Goal: Task Accomplishment & Management: Manage account settings

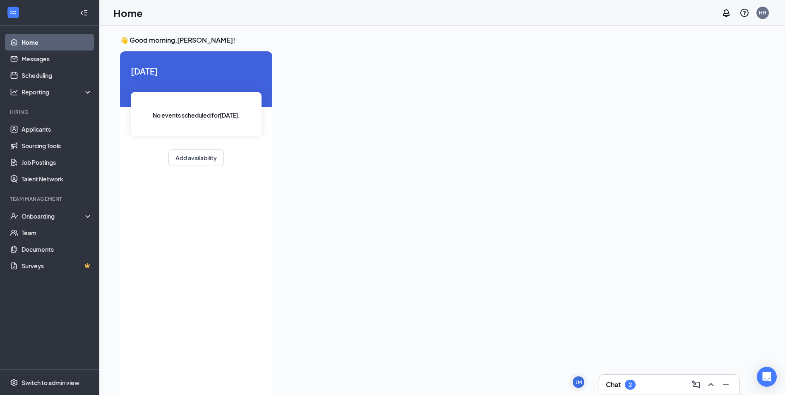
click at [648, 388] on div "Chat 2" at bounding box center [669, 384] width 127 height 13
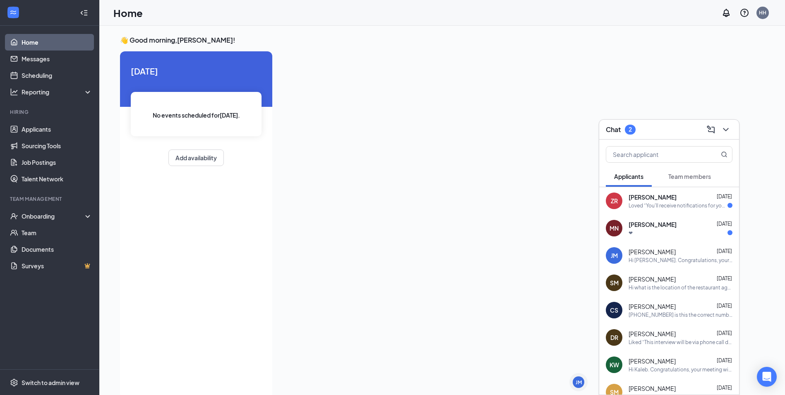
click at [680, 210] on div "ZR [PERSON_NAME] [DATE] Loved “You'll receive notifications for your applicatio…" at bounding box center [669, 200] width 140 height 27
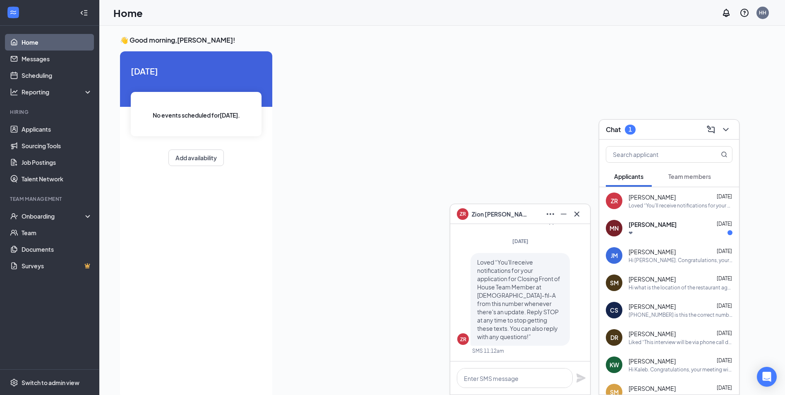
click at [686, 230] on div "❤" at bounding box center [680, 232] width 104 height 7
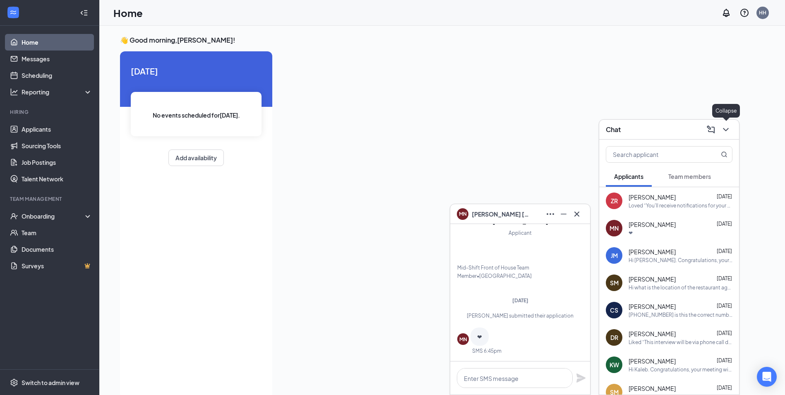
click at [726, 133] on icon "ChevronDown" at bounding box center [726, 130] width 10 height 10
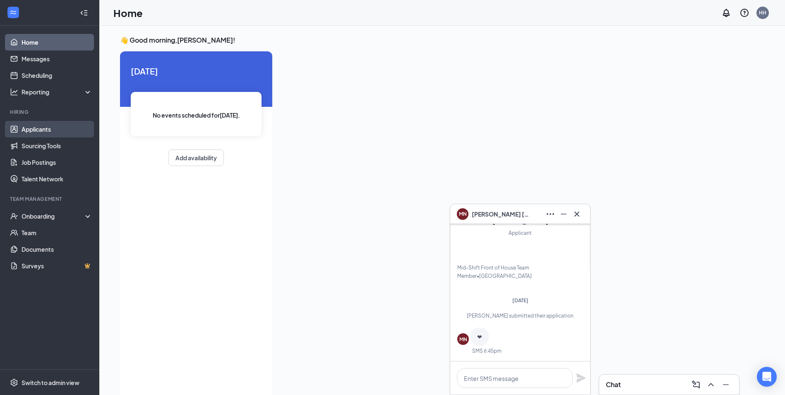
click at [54, 125] on link "Applicants" at bounding box center [57, 129] width 71 height 17
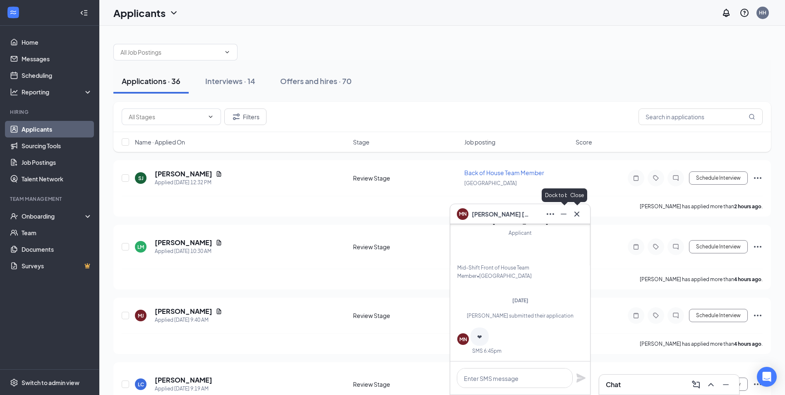
click at [575, 215] on icon "Cross" at bounding box center [576, 213] width 5 height 5
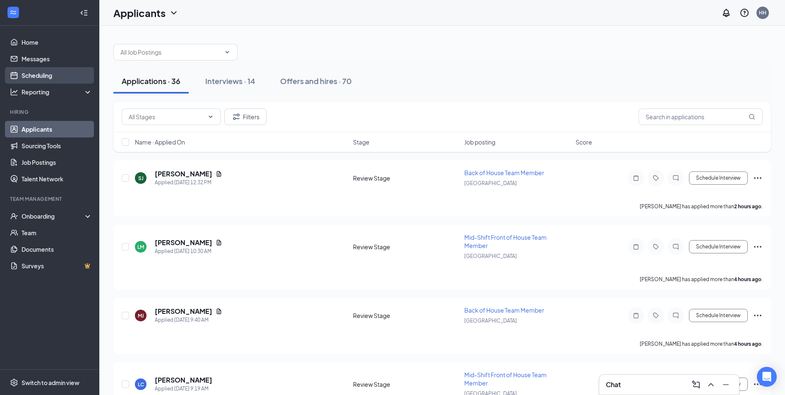
click at [58, 76] on link "Scheduling" at bounding box center [57, 75] width 71 height 17
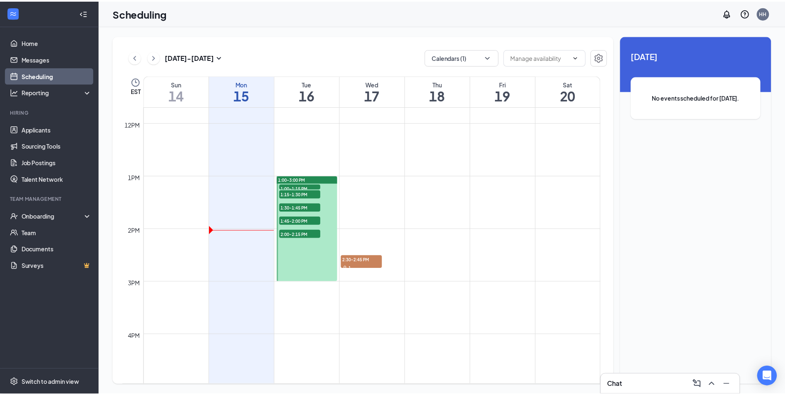
scroll to position [614, 0]
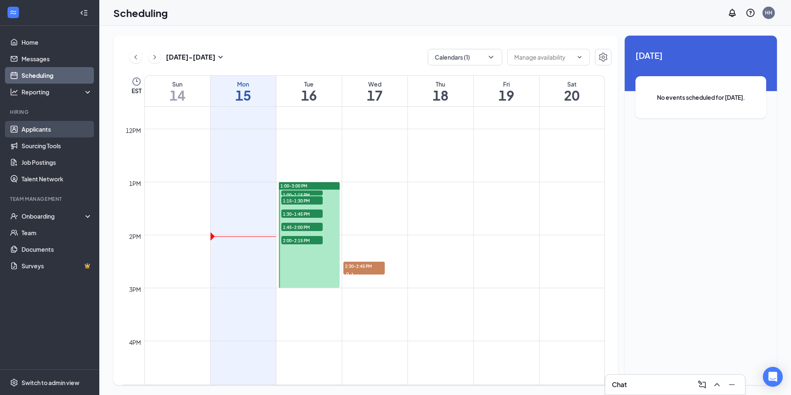
click at [29, 132] on link "Applicants" at bounding box center [57, 129] width 71 height 17
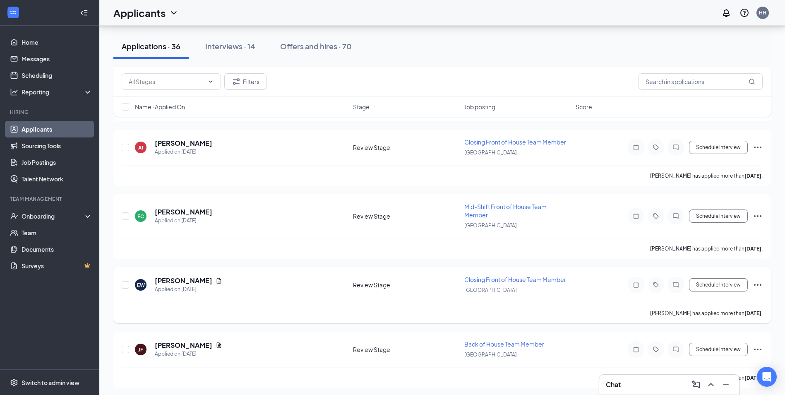
scroll to position [2165, 0]
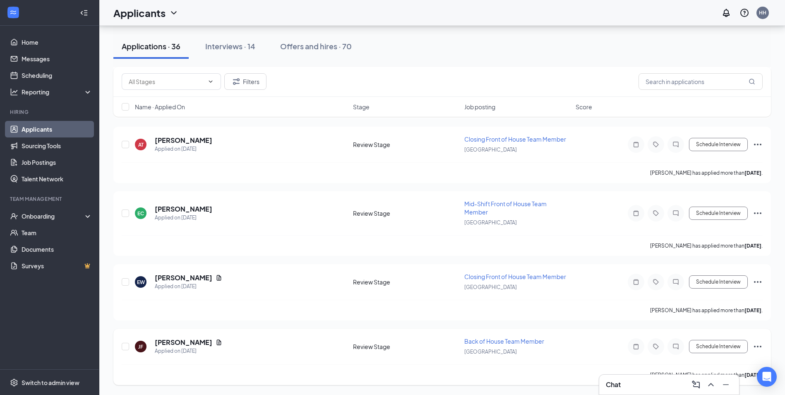
click at [539, 343] on span "Back of House Team Member" at bounding box center [504, 340] width 80 height 7
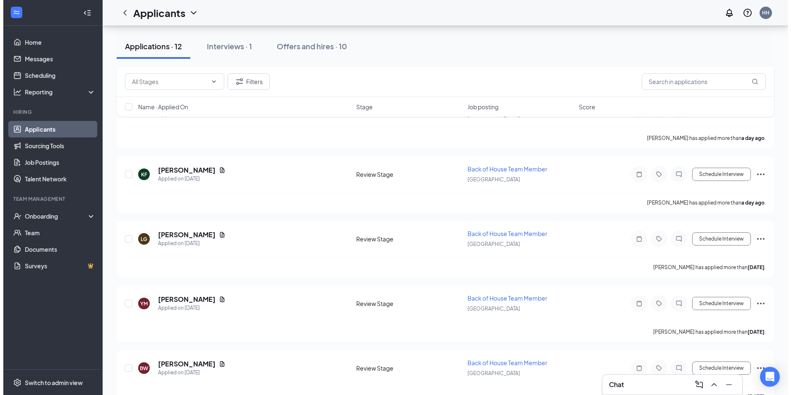
scroll to position [559, 0]
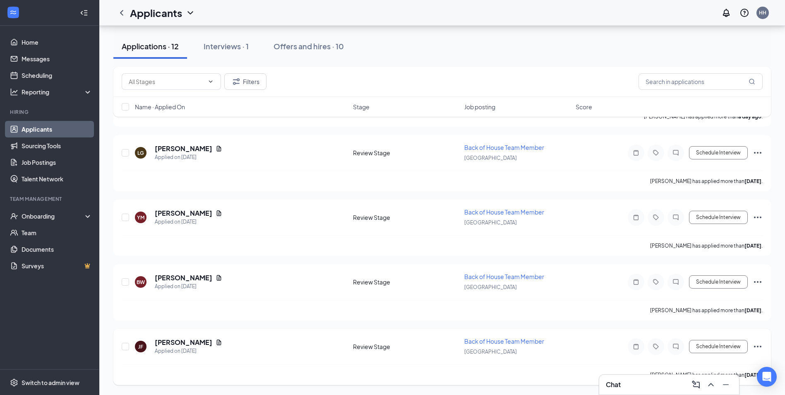
click at [186, 341] on h5 "[PERSON_NAME]" at bounding box center [184, 342] width 58 height 9
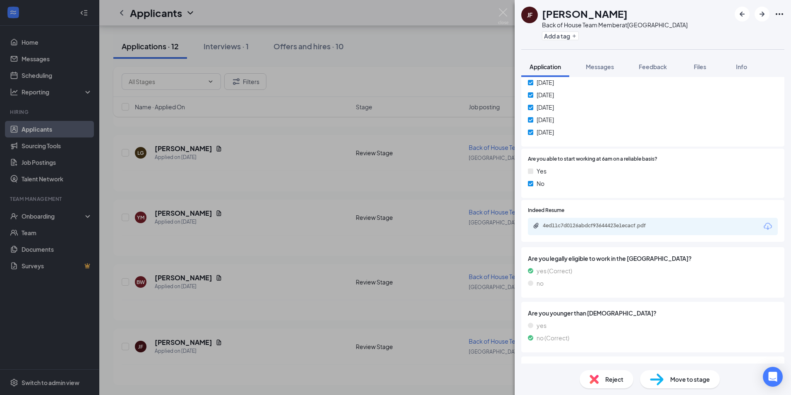
scroll to position [448, 0]
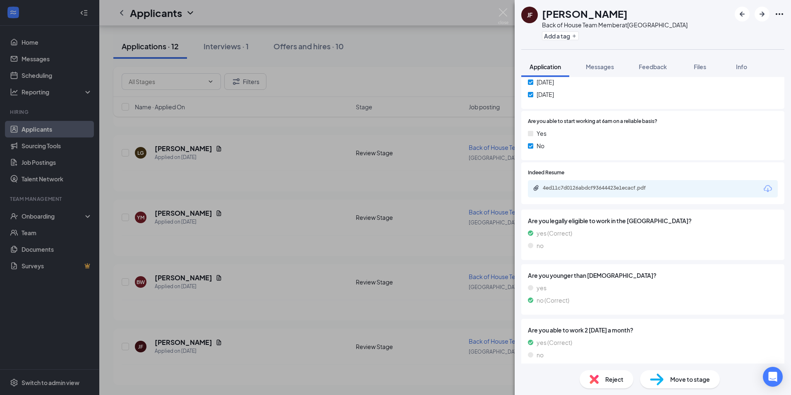
click at [606, 385] on div "Reject" at bounding box center [607, 379] width 54 height 18
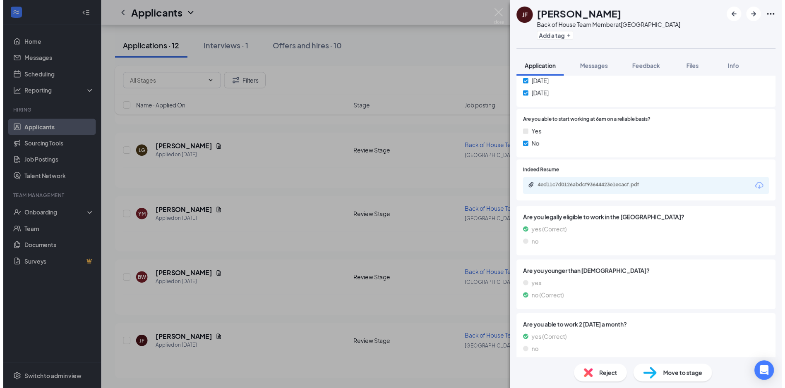
scroll to position [444, 0]
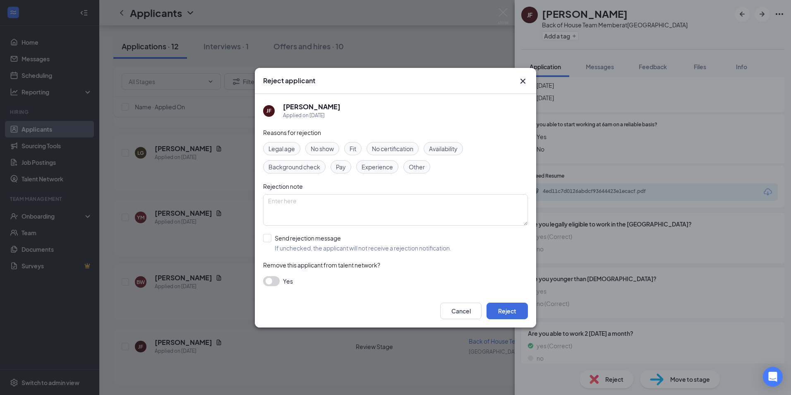
click at [445, 145] on span "Availability" at bounding box center [443, 148] width 29 height 9
click at [381, 168] on span "Experience" at bounding box center [377, 166] width 31 height 9
click at [315, 239] on input "Send rejection message If unchecked, the applicant will not receive a rejection…" at bounding box center [357, 243] width 188 height 18
checkbox input "true"
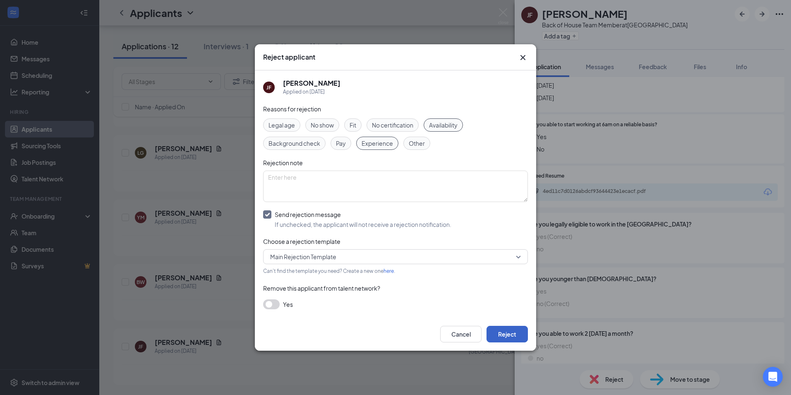
click at [506, 331] on button "Reject" at bounding box center [507, 334] width 41 height 17
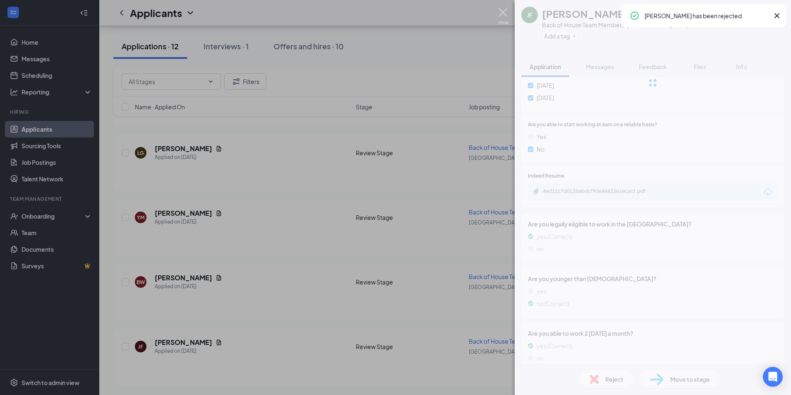
click at [503, 16] on img at bounding box center [503, 16] width 10 height 16
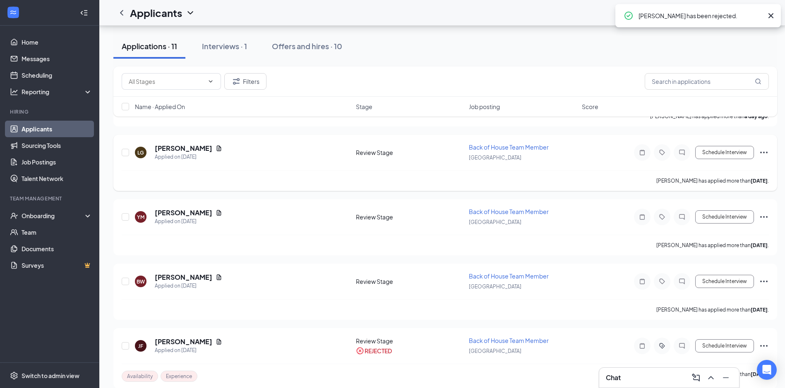
scroll to position [501, 0]
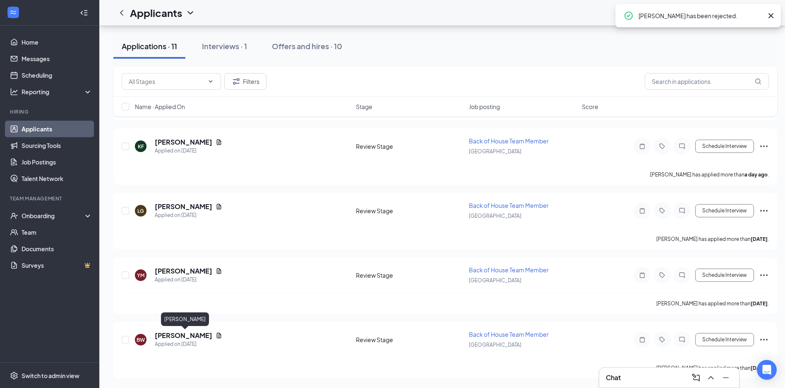
click at [185, 328] on div "[PERSON_NAME]" at bounding box center [185, 321] width 48 height 17
click at [191, 333] on h5 "[PERSON_NAME]" at bounding box center [184, 335] width 58 height 9
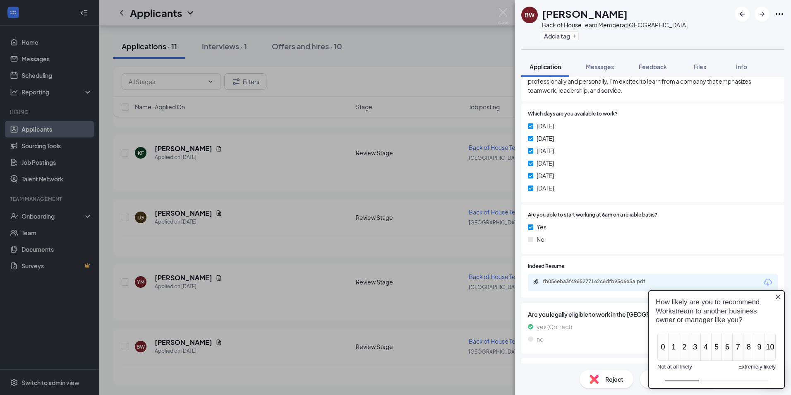
click at [778, 299] on icon "Close button" at bounding box center [778, 296] width 7 height 7
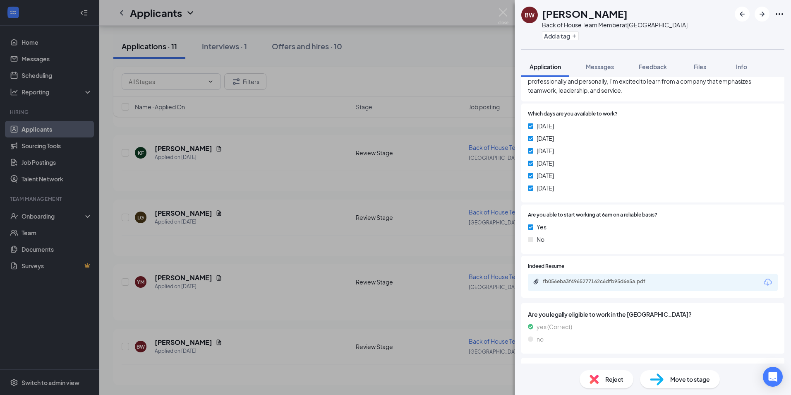
click at [702, 375] on span "Move to stage" at bounding box center [690, 378] width 40 height 9
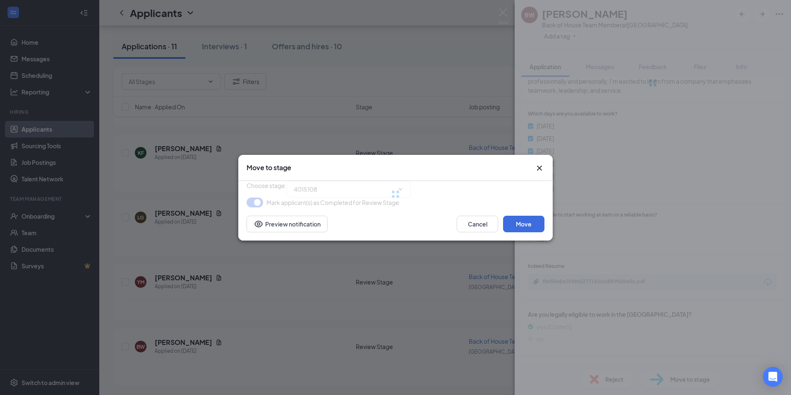
type input "Zoom Interview (next stage)"
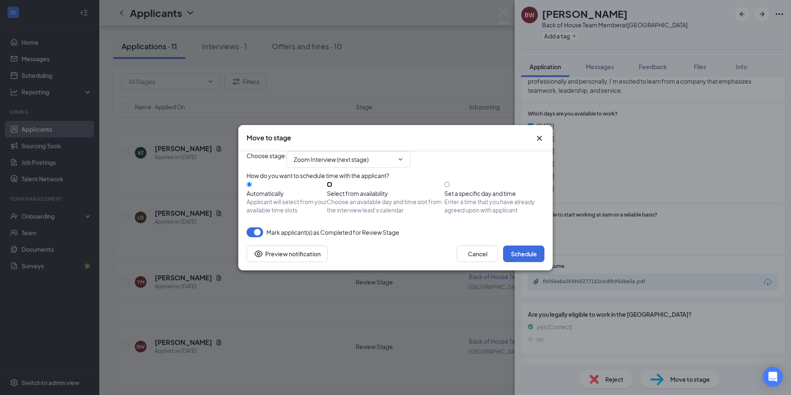
click at [332, 187] on input "Select from availability Choose an available day and time slot from the intervi…" at bounding box center [329, 184] width 5 height 5
radio input "true"
radio input "false"
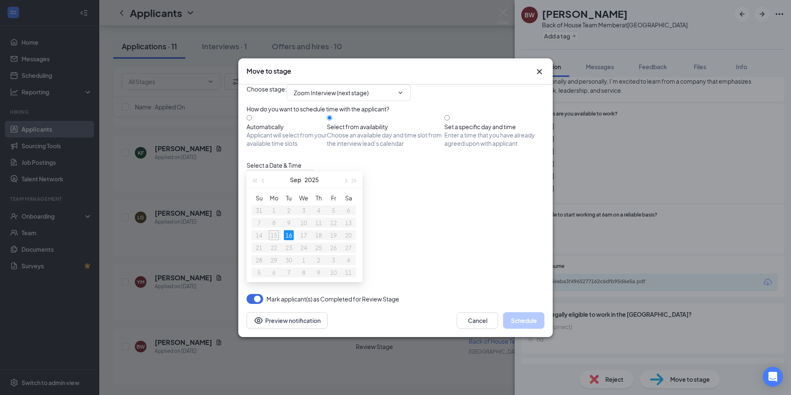
click at [405, 219] on div "2:15PM - 2:30PM" at bounding box center [326, 223] width 158 height 9
click at [522, 328] on button "Schedule" at bounding box center [523, 320] width 41 height 17
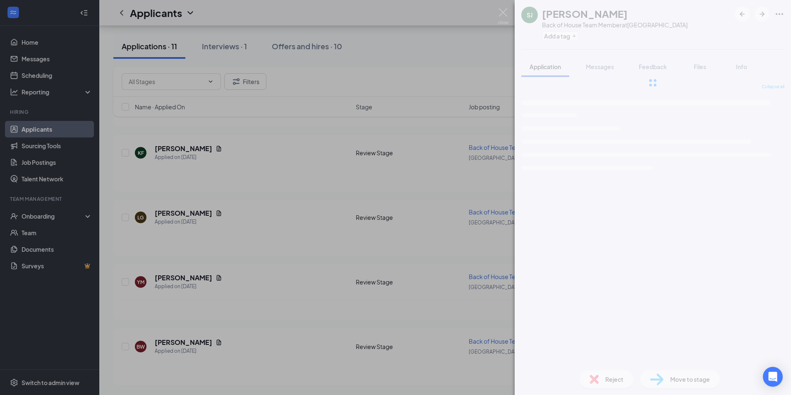
click at [505, 7] on div "SJ [PERSON_NAME] Back of House Team Member at [GEOGRAPHIC_DATA] Add a tag Appli…" at bounding box center [395, 197] width 791 height 395
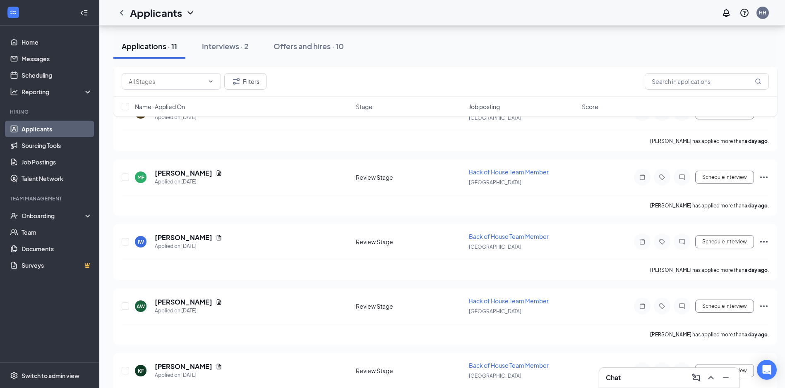
scroll to position [1082, 0]
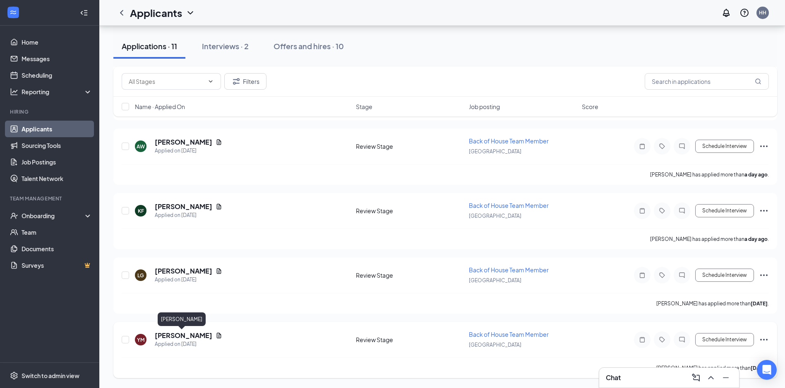
click at [172, 335] on h5 "[PERSON_NAME]" at bounding box center [184, 335] width 58 height 9
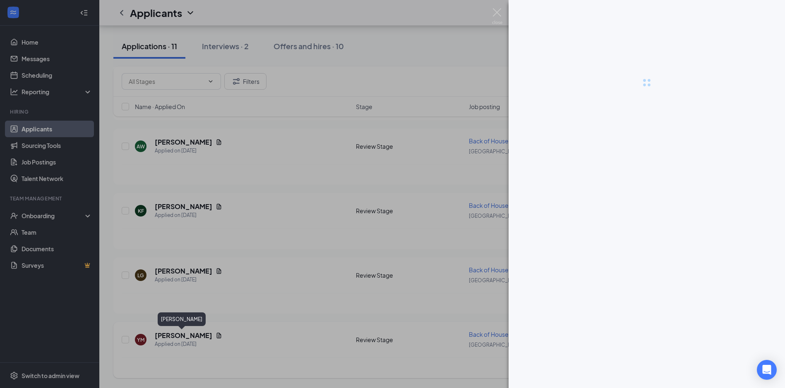
scroll to position [1076, 0]
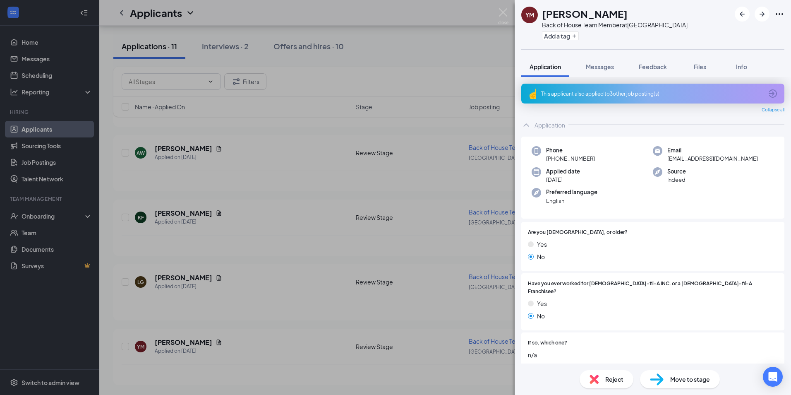
click at [611, 381] on span "Reject" at bounding box center [614, 378] width 18 height 9
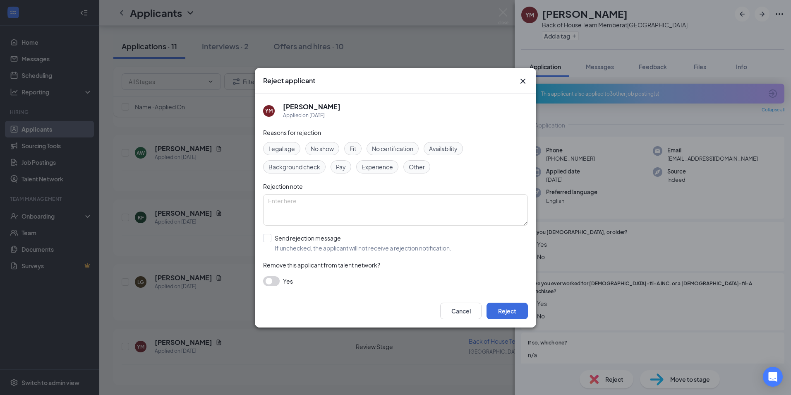
click at [435, 146] on span "Availability" at bounding box center [443, 148] width 29 height 9
click at [387, 168] on span "Experience" at bounding box center [377, 166] width 31 height 9
click at [300, 240] on input "Send rejection message If unchecked, the applicant will not receive a rejection…" at bounding box center [357, 243] width 188 height 18
checkbox input "true"
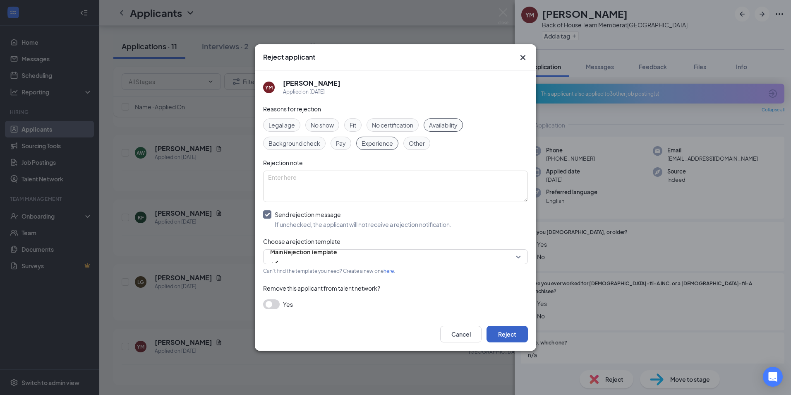
click at [510, 332] on button "Reject" at bounding box center [507, 334] width 41 height 17
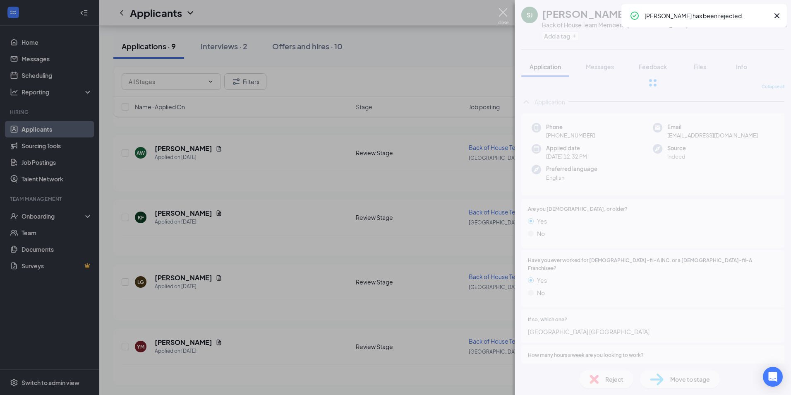
click at [502, 14] on img at bounding box center [503, 16] width 10 height 16
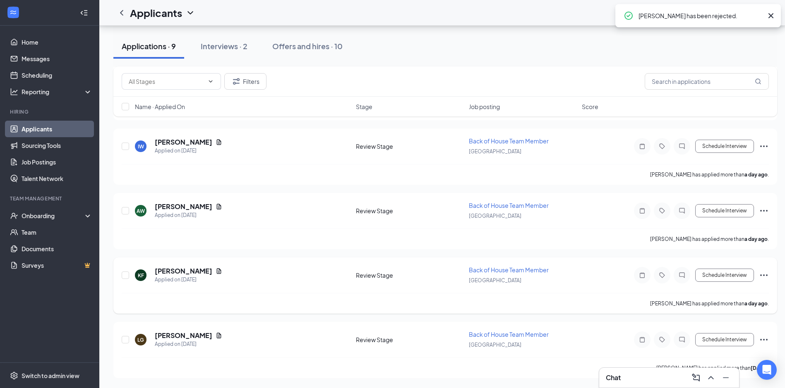
scroll to position [953, 0]
click at [203, 335] on h5 "[PERSON_NAME]" at bounding box center [184, 335] width 58 height 9
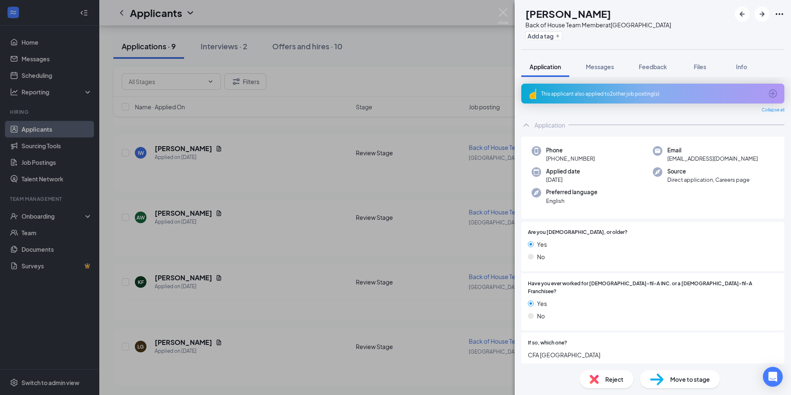
scroll to position [41, 0]
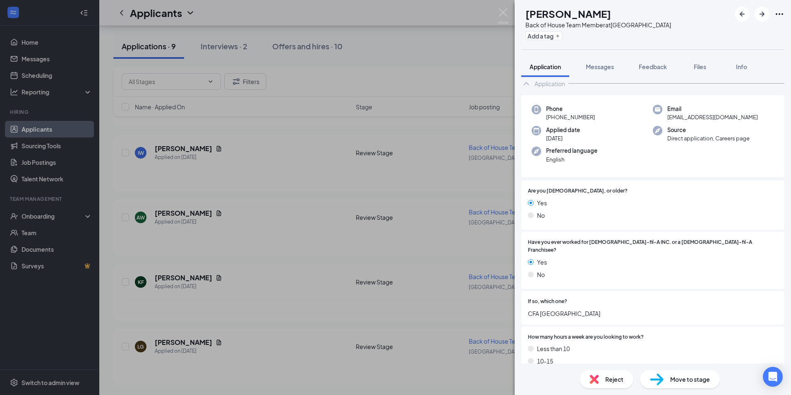
click at [678, 377] on span "Move to stage" at bounding box center [690, 378] width 40 height 9
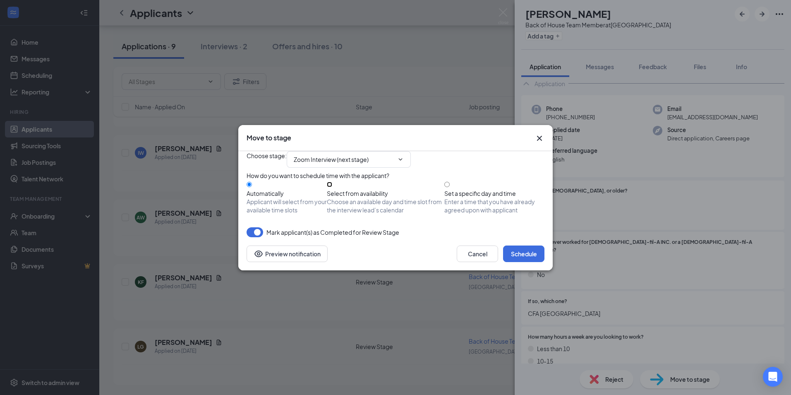
click at [332, 187] on input "Select from availability Choose an available day and time slot from the intervi…" at bounding box center [329, 184] width 5 height 5
radio input "true"
radio input "false"
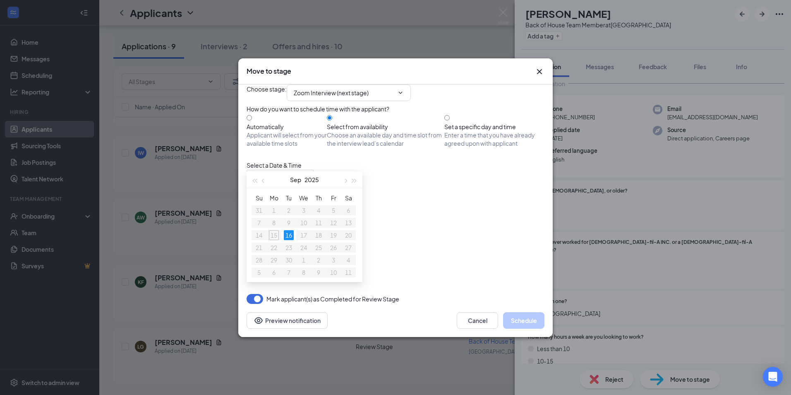
drag, startPoint x: 419, startPoint y: 218, endPoint x: 442, endPoint y: 220, distance: 22.8
click at [405, 219] on div "2:30PM - 2:45PM" at bounding box center [326, 223] width 158 height 9
click at [520, 328] on button "Schedule" at bounding box center [523, 320] width 41 height 17
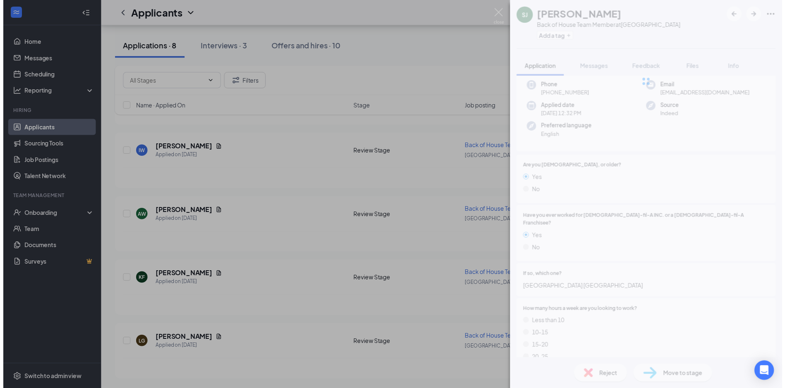
scroll to position [18, 0]
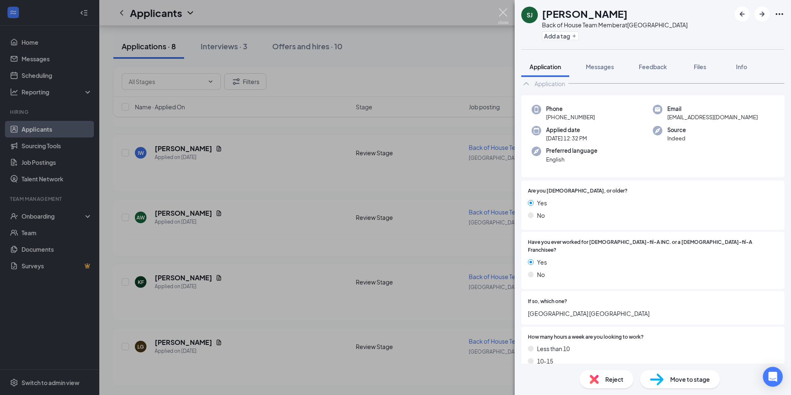
click at [503, 19] on img at bounding box center [503, 16] width 10 height 16
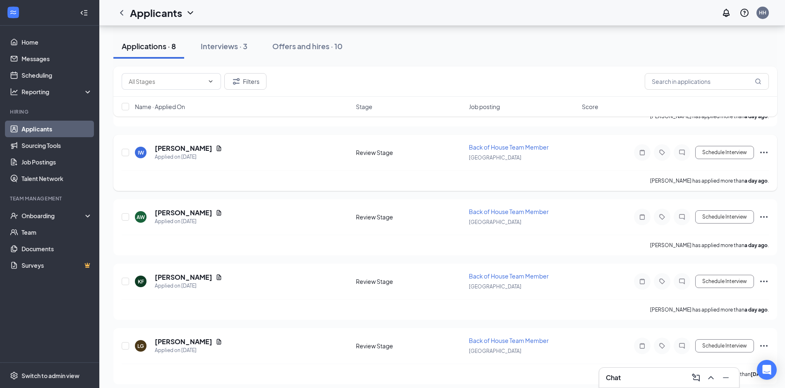
scroll to position [824, 0]
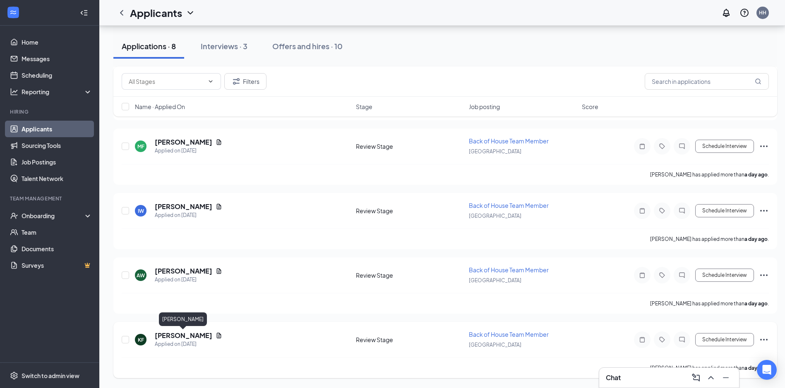
click at [197, 335] on h5 "[PERSON_NAME]" at bounding box center [184, 335] width 58 height 9
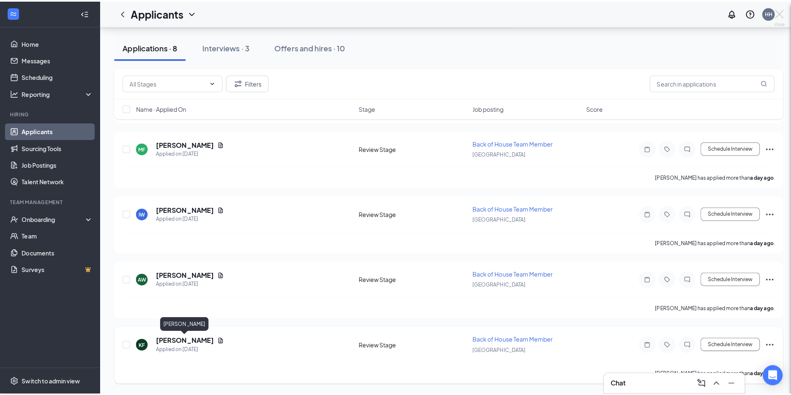
scroll to position [817, 0]
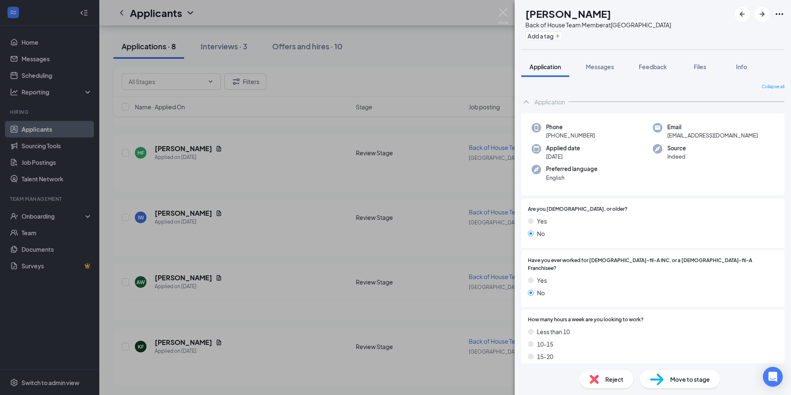
click at [609, 378] on span "Reject" at bounding box center [614, 378] width 18 height 9
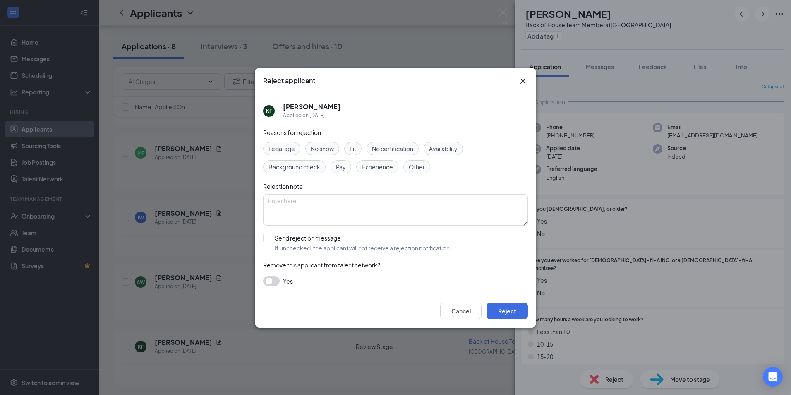
click at [449, 147] on span "Availability" at bounding box center [443, 148] width 29 height 9
click at [386, 169] on span "Experience" at bounding box center [377, 166] width 31 height 9
click at [313, 245] on input "Send rejection message If unchecked, the applicant will not receive a rejection…" at bounding box center [357, 243] width 188 height 18
checkbox input "true"
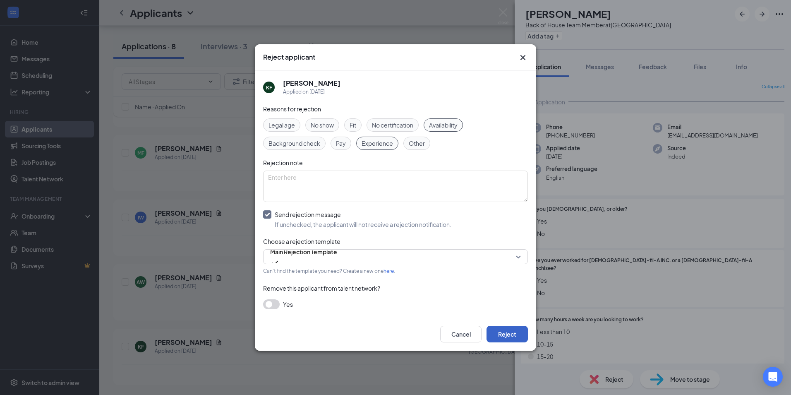
click at [504, 337] on button "Reject" at bounding box center [507, 334] width 41 height 17
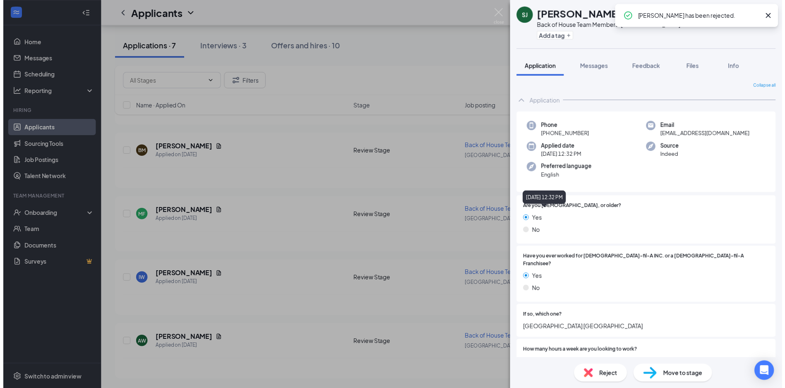
scroll to position [757, 0]
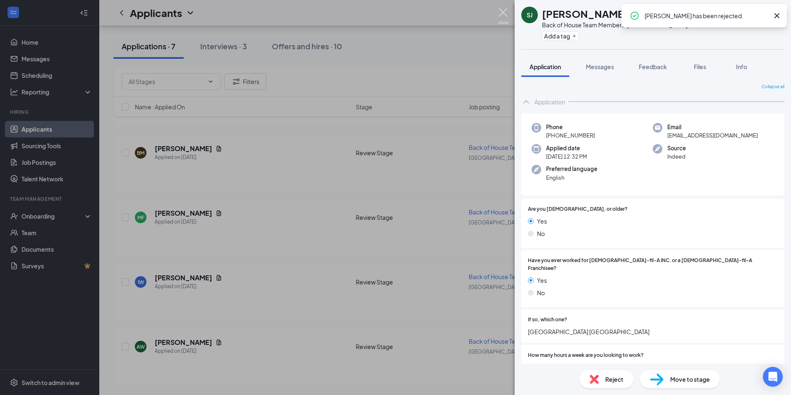
click at [504, 23] on img at bounding box center [503, 16] width 10 height 16
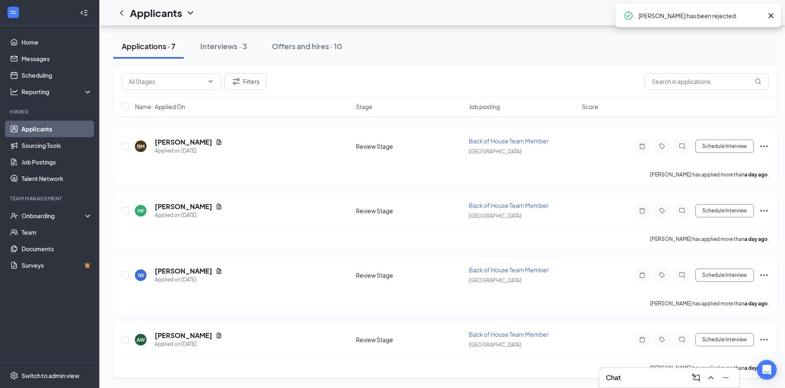
scroll to position [695, 0]
click at [183, 334] on h5 "[PERSON_NAME]" at bounding box center [184, 335] width 58 height 9
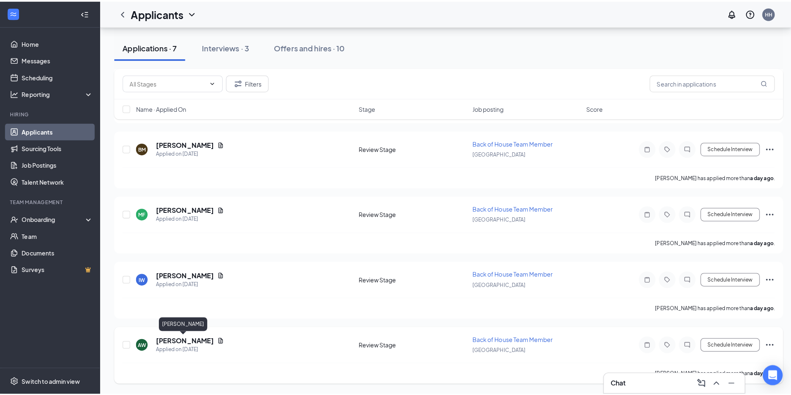
scroll to position [688, 0]
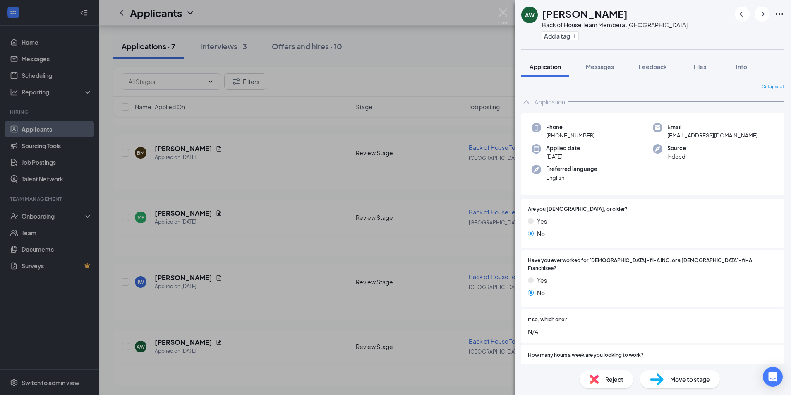
click at [599, 379] on div "Reject" at bounding box center [607, 379] width 54 height 18
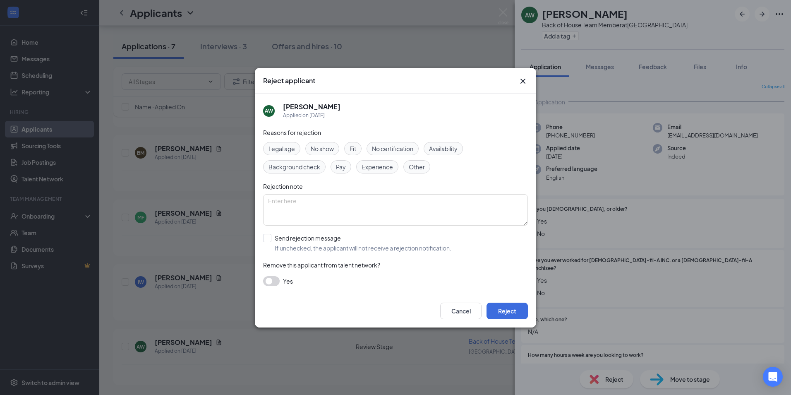
click at [450, 149] on span "Availability" at bounding box center [443, 148] width 29 height 9
click at [380, 166] on span "Experience" at bounding box center [377, 166] width 31 height 9
click at [323, 237] on input "Send rejection message If unchecked, the applicant will not receive a rejection…" at bounding box center [357, 243] width 188 height 18
checkbox input "true"
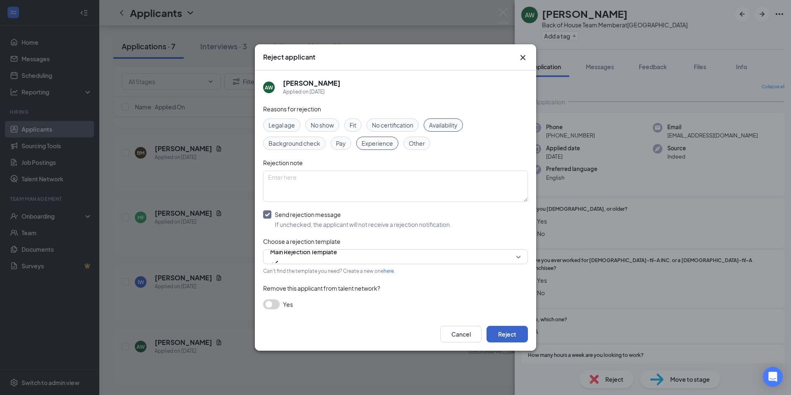
click at [505, 333] on button "Reject" at bounding box center [507, 334] width 41 height 17
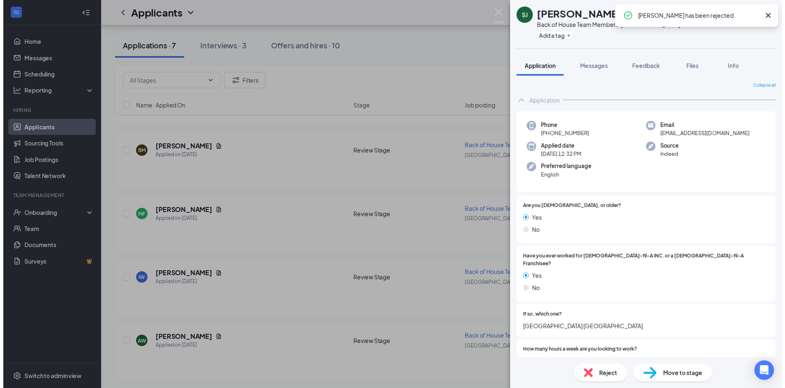
scroll to position [628, 0]
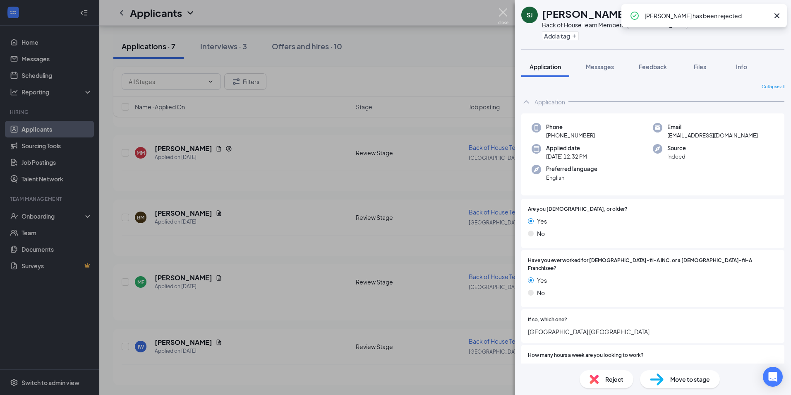
click at [500, 18] on img at bounding box center [503, 16] width 10 height 16
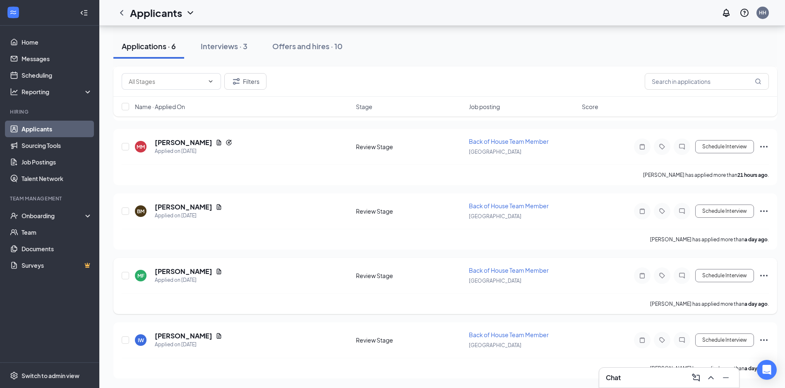
scroll to position [566, 0]
click at [158, 334] on h5 "[PERSON_NAME]" at bounding box center [184, 335] width 58 height 9
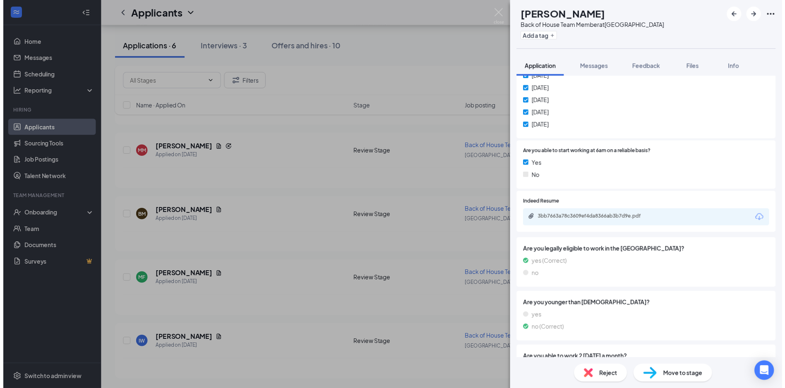
scroll to position [455, 0]
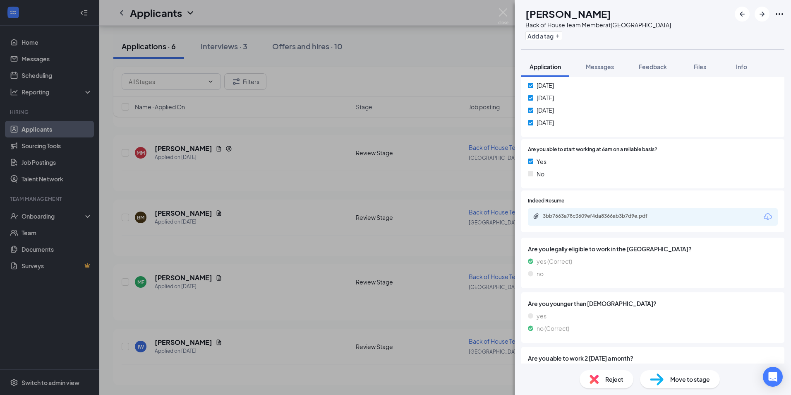
click at [680, 378] on span "Move to stage" at bounding box center [690, 378] width 40 height 9
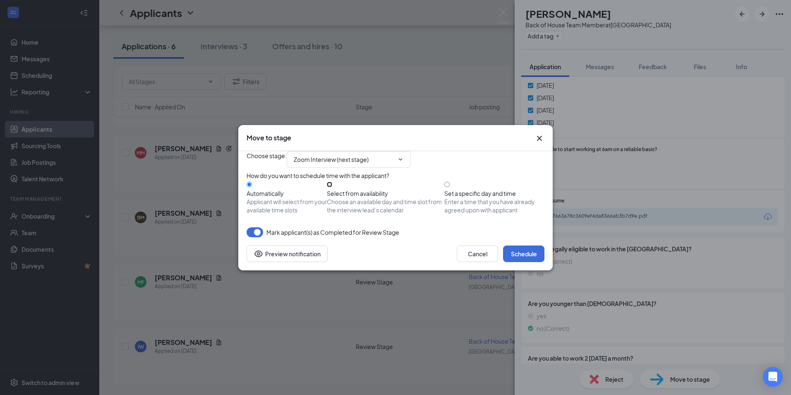
click at [332, 187] on input "Select from availability Choose an available day and time slot from the intervi…" at bounding box center [329, 184] width 5 height 5
radio input "true"
radio input "false"
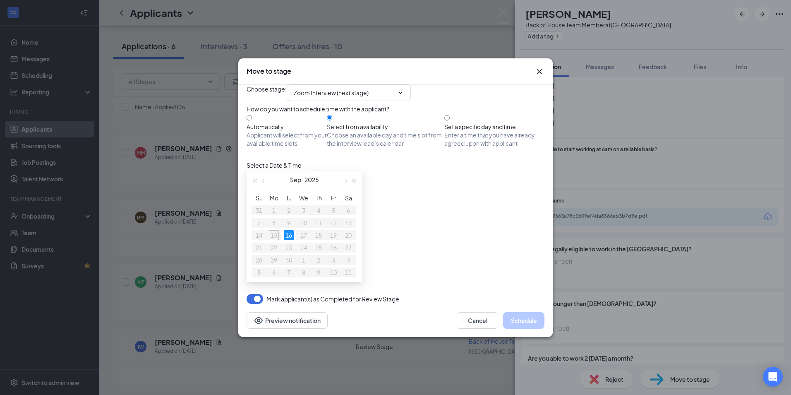
click at [405, 219] on div "2:45PM - 3:00PM" at bounding box center [326, 223] width 158 height 9
click at [528, 328] on button "Schedule" at bounding box center [523, 320] width 41 height 17
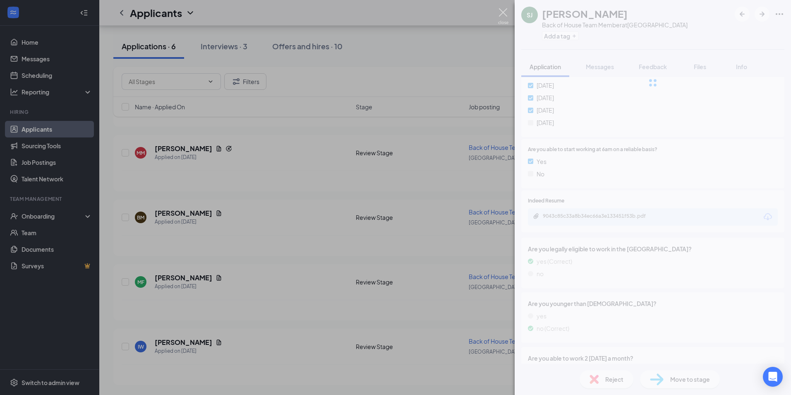
click at [501, 16] on img at bounding box center [503, 16] width 10 height 16
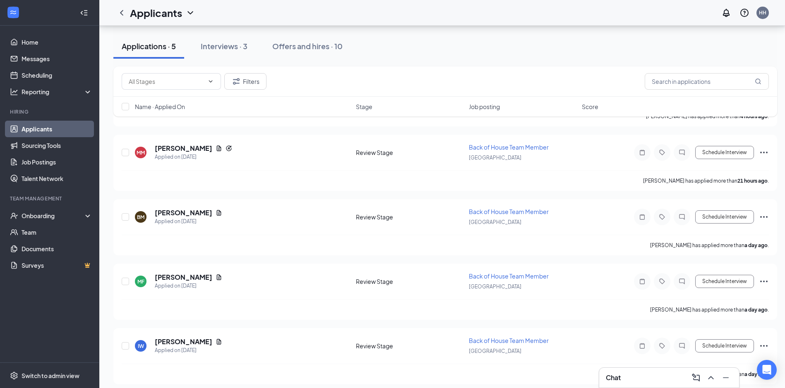
scroll to position [436, 0]
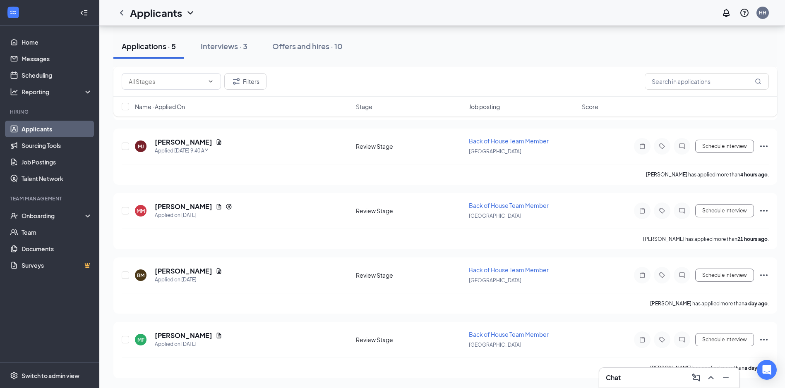
click at [172, 50] on div "Applications · 5" at bounding box center [149, 46] width 54 height 10
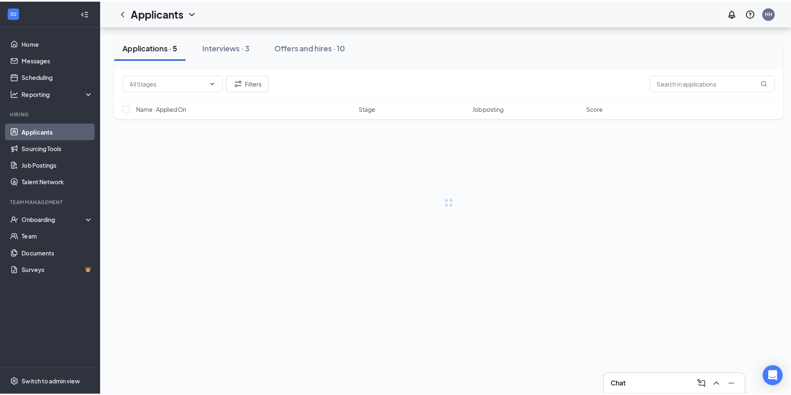
scroll to position [0, 0]
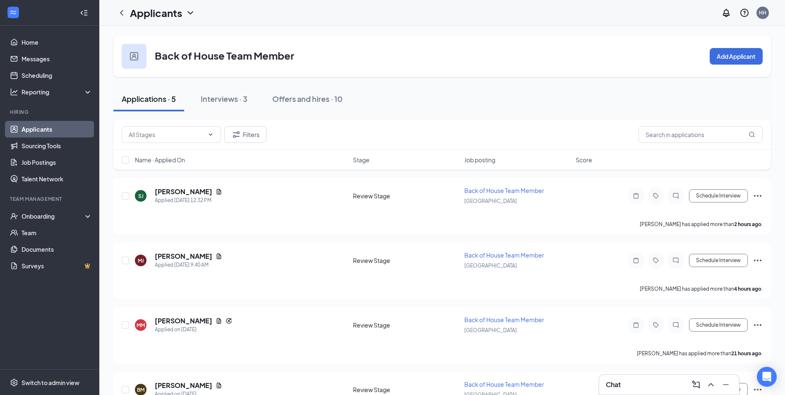
click at [153, 91] on button "Applications · 5" at bounding box center [148, 98] width 71 height 25
click at [121, 13] on icon "ChevronLeft" at bounding box center [121, 12] width 3 height 5
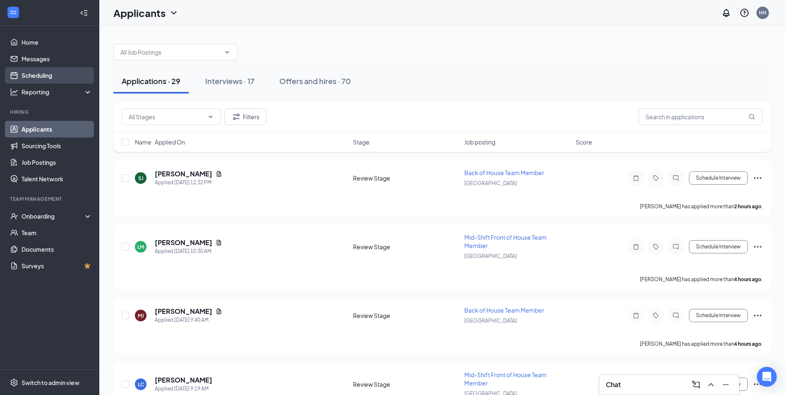
click at [30, 71] on link "Scheduling" at bounding box center [57, 75] width 71 height 17
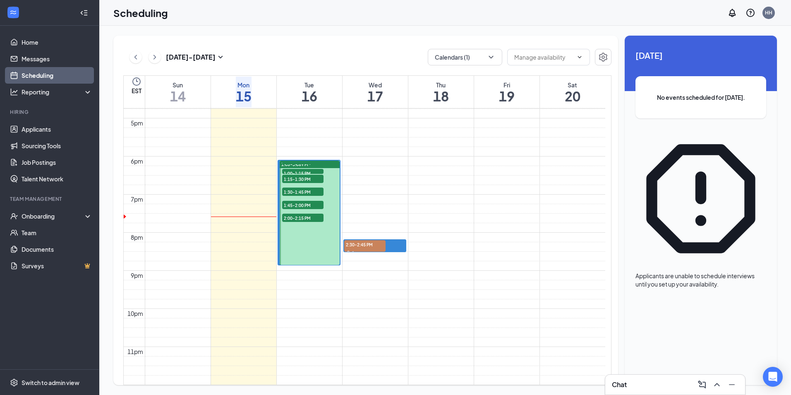
scroll to position [655, 0]
